Goal: Transaction & Acquisition: Purchase product/service

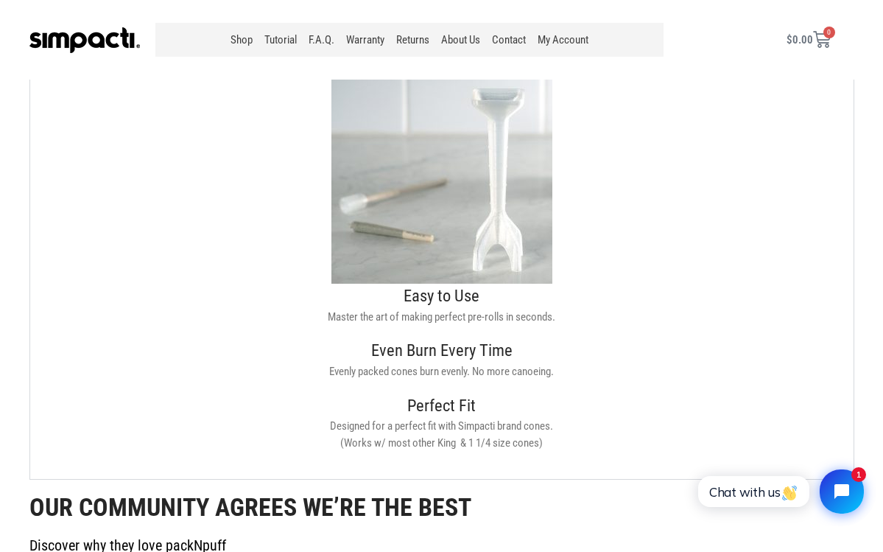
scroll to position [1656, 0]
